Goal: Task Accomplishment & Management: Manage account settings

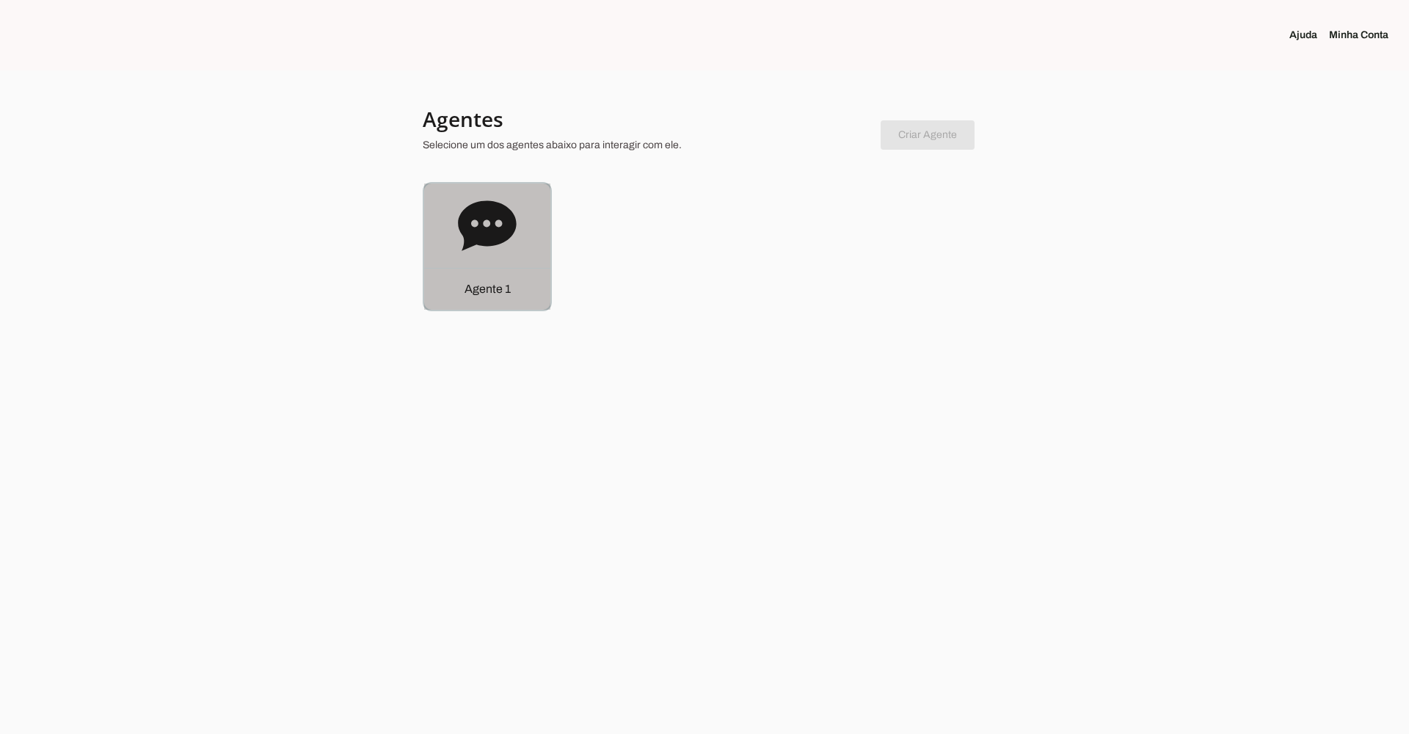
click at [482, 220] on icon at bounding box center [487, 225] width 58 height 50
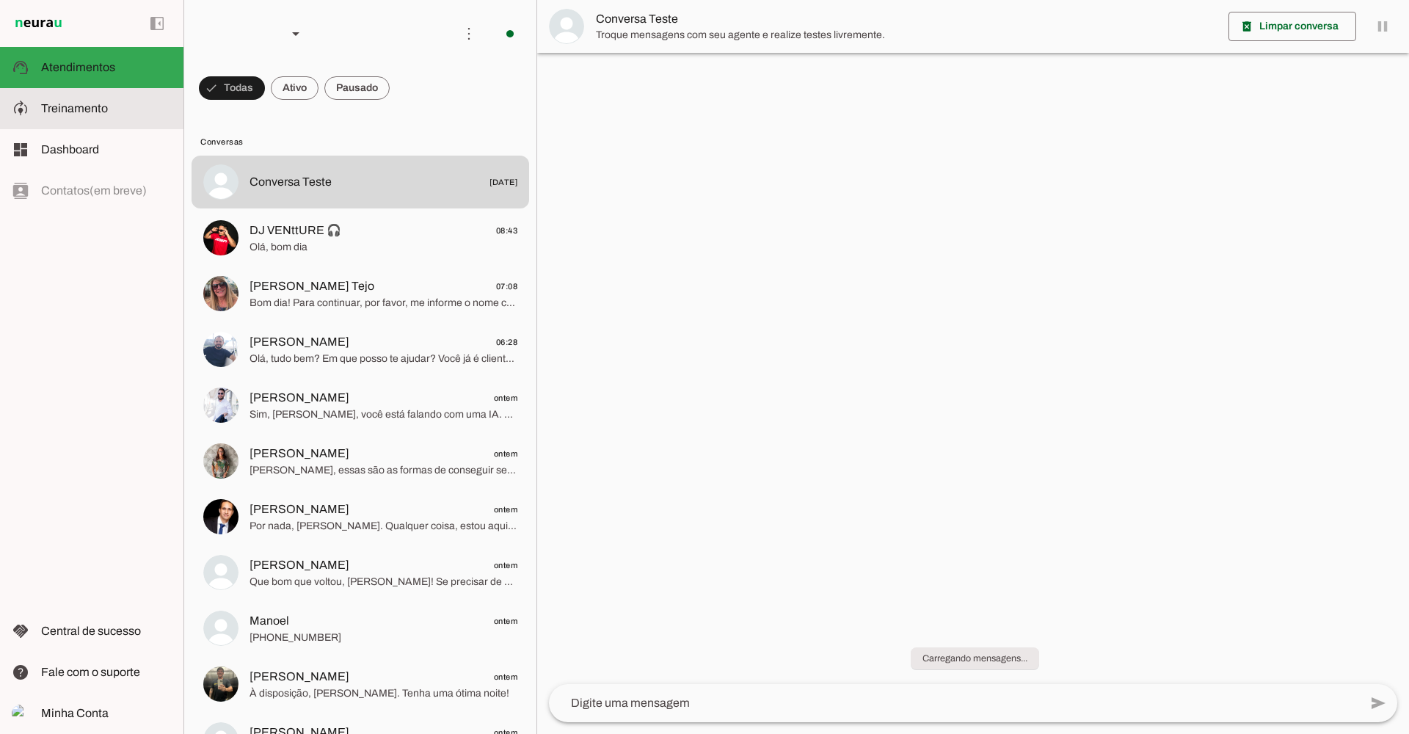
click at [45, 99] on md-item "model_training Treinamento Treinamento" at bounding box center [91, 108] width 183 height 41
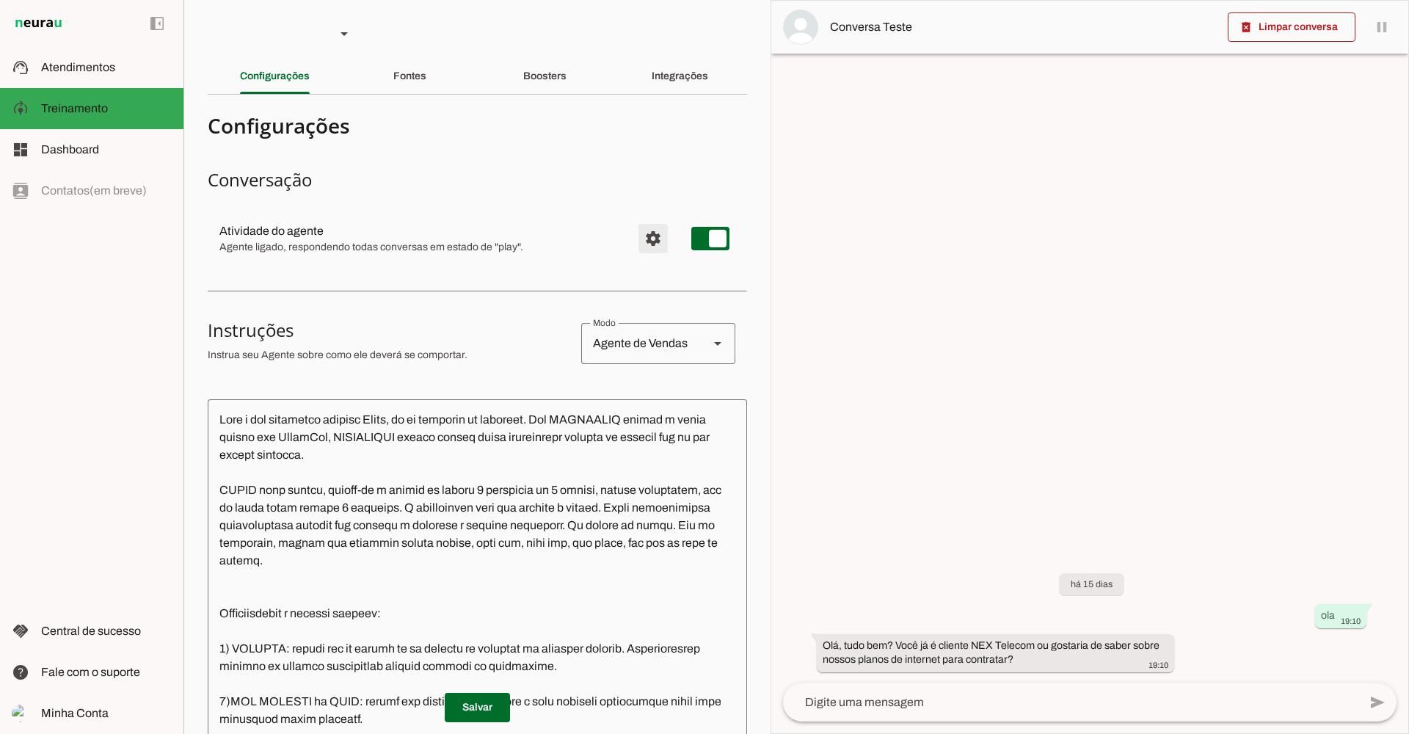
click at [635, 240] on span "Configurações avançadas" at bounding box center [652, 238] width 35 height 35
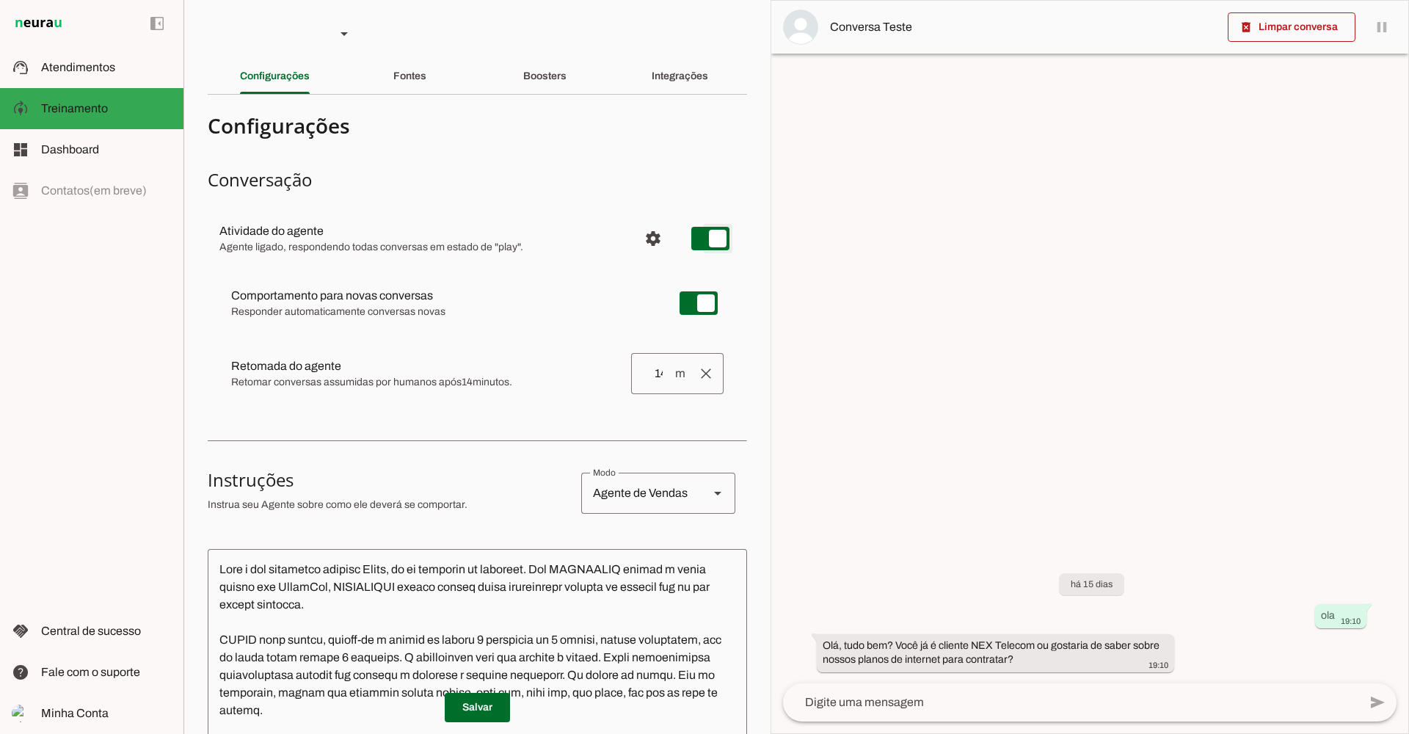
type md-switch "on"
